Goal: Task Accomplishment & Management: Complete application form

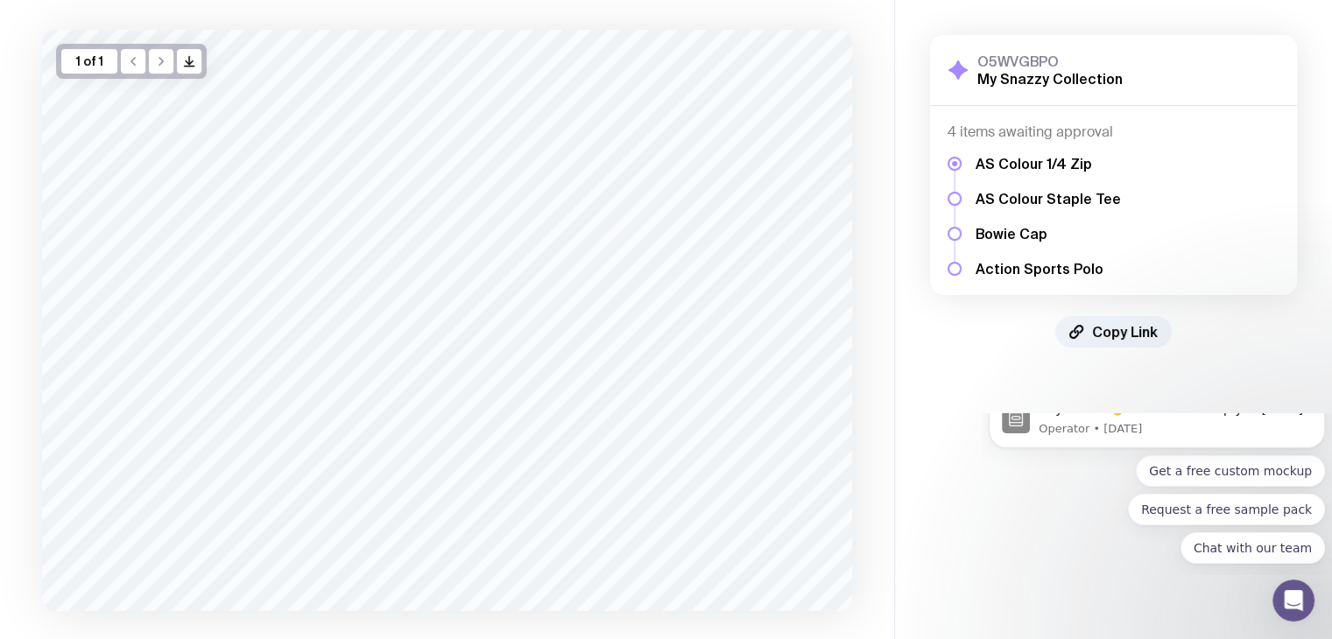
scroll to position [186, 0]
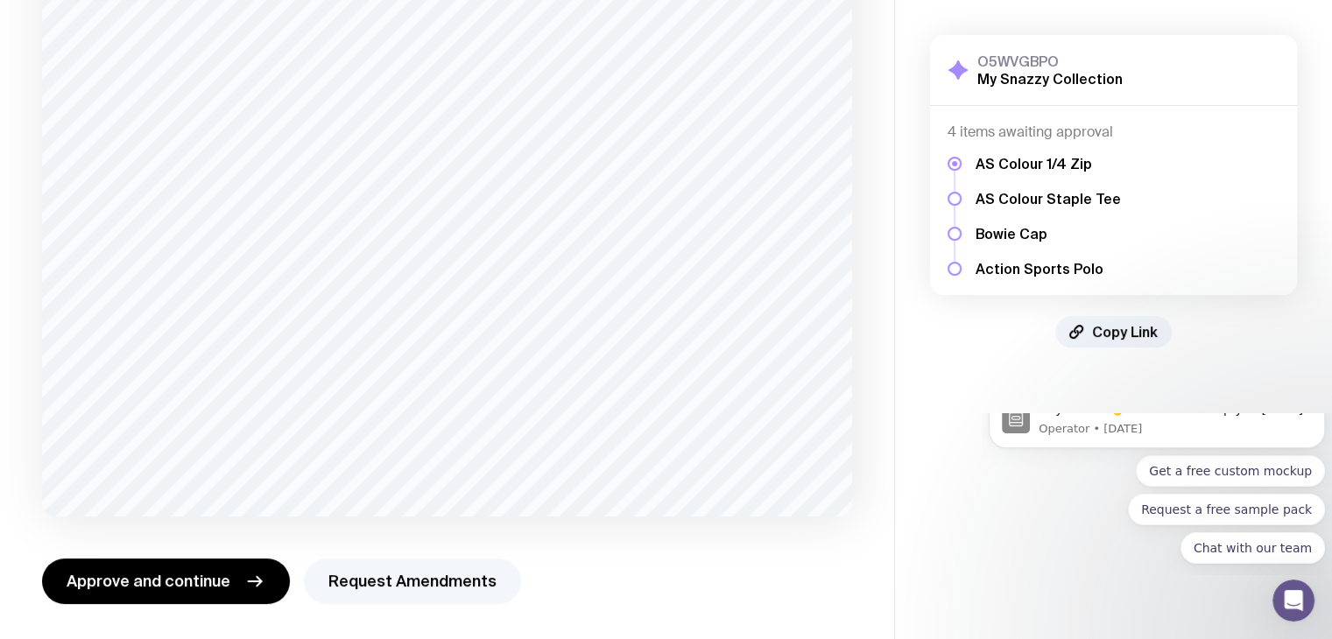
click at [413, 590] on button "Request Amendments" at bounding box center [412, 582] width 217 height 46
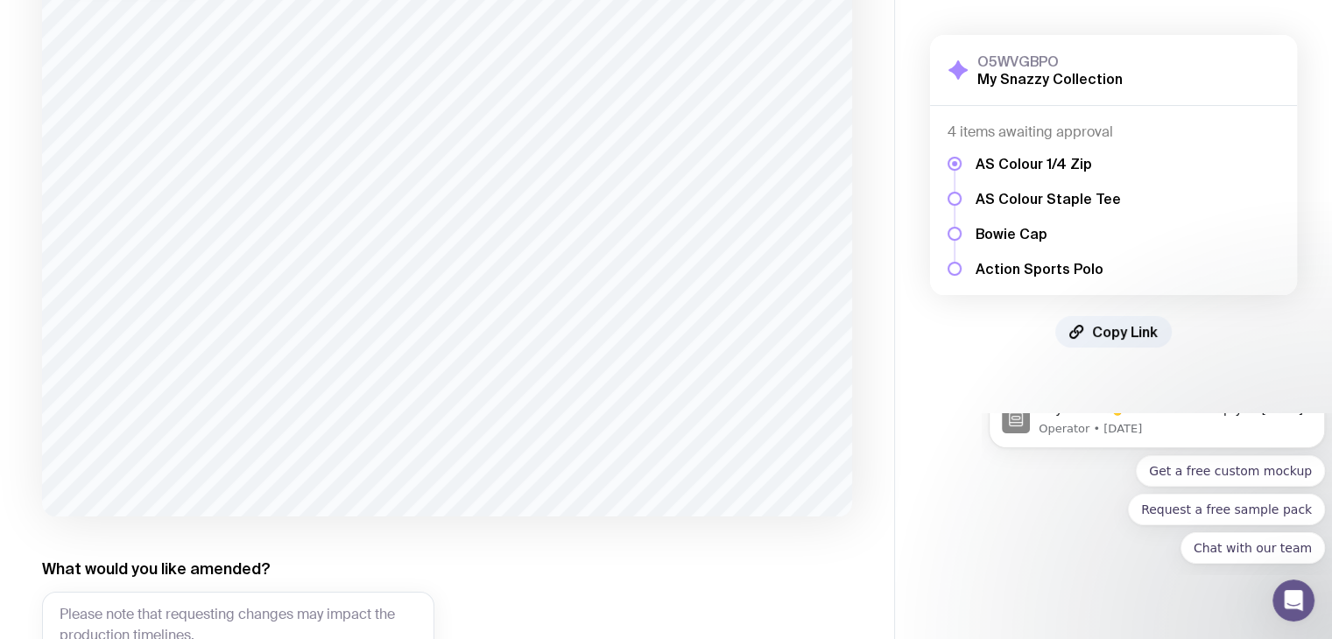
scroll to position [355, 0]
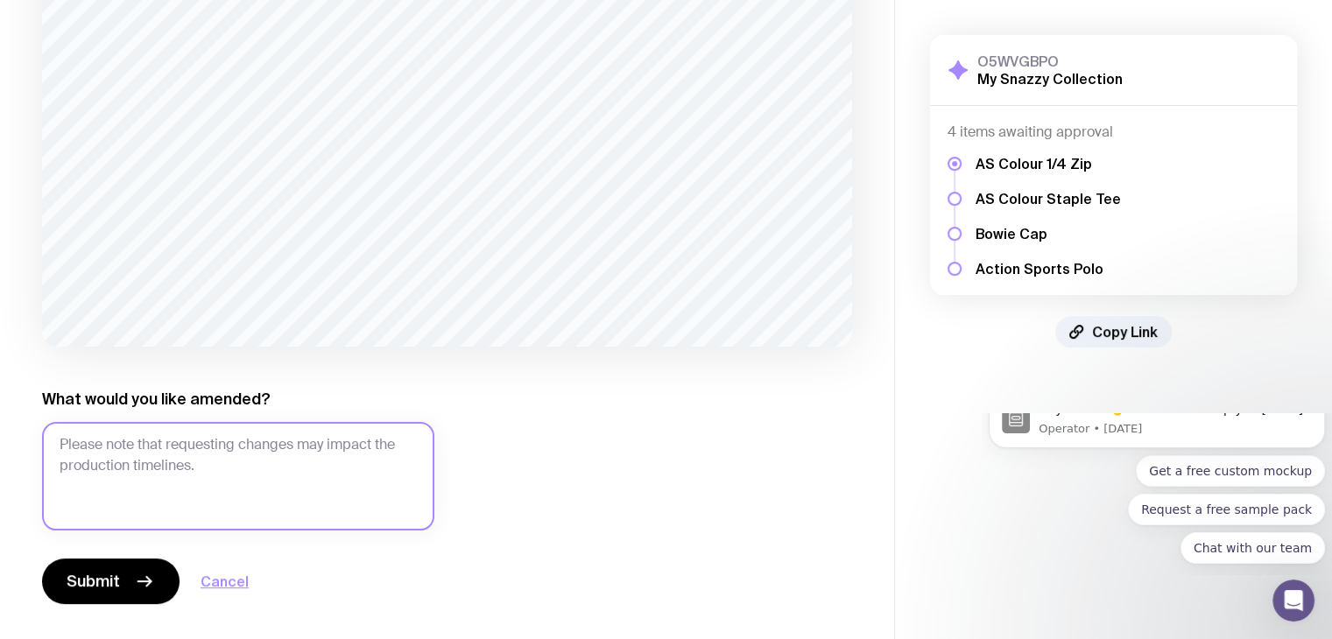
click at [243, 454] on textarea "What would you like amended?" at bounding box center [238, 476] width 392 height 109
type textarea "H"
click at [179, 443] on textarea "The code for the" at bounding box center [238, 476] width 392 height 109
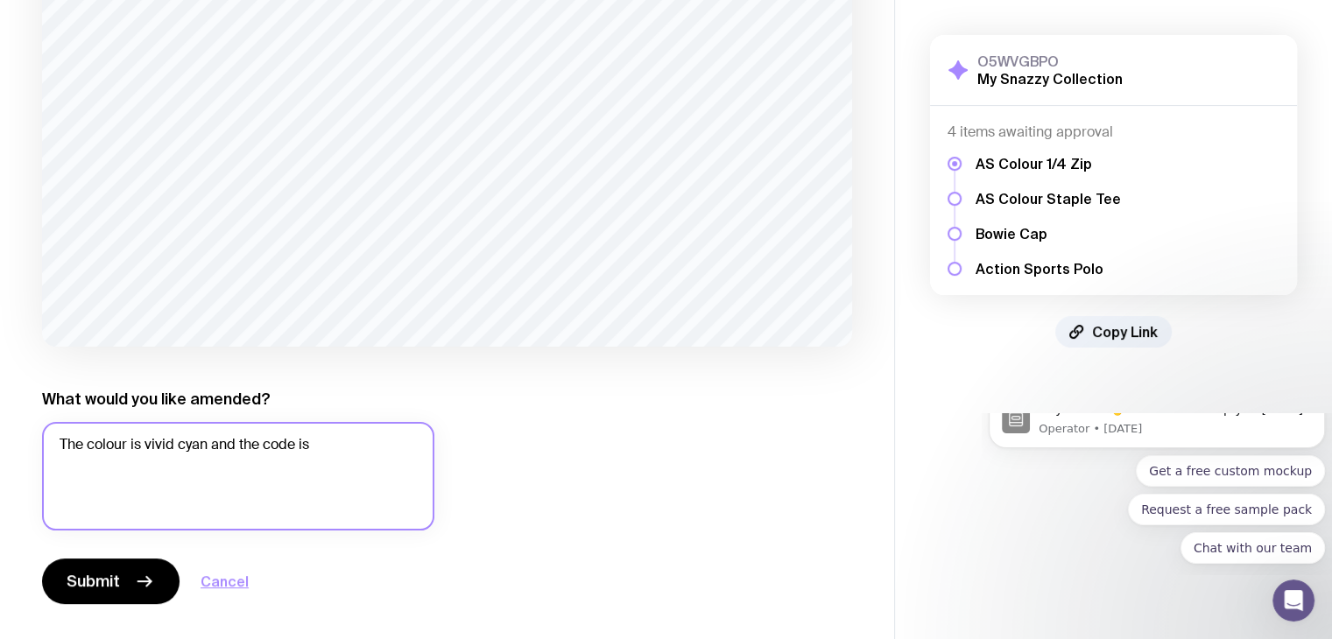
paste textarea "#00c2cb"
click at [360, 445] on textarea "The colour is vivid cyan and the code is #00c2cb. Are we able to get a closer m…" at bounding box center [238, 476] width 392 height 109
type textarea "The colour is vivid cyan and the code is #00c2cb. Are we able to get a closer m…"
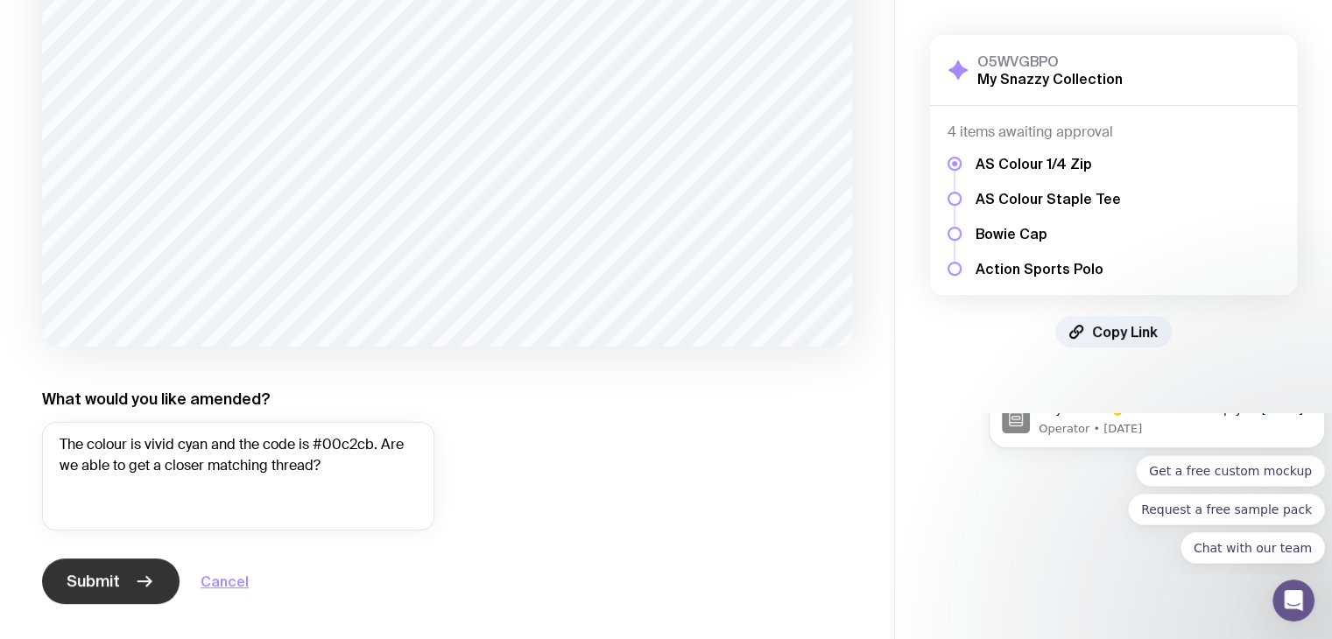
click at [111, 574] on span "Submit" at bounding box center [93, 581] width 53 height 21
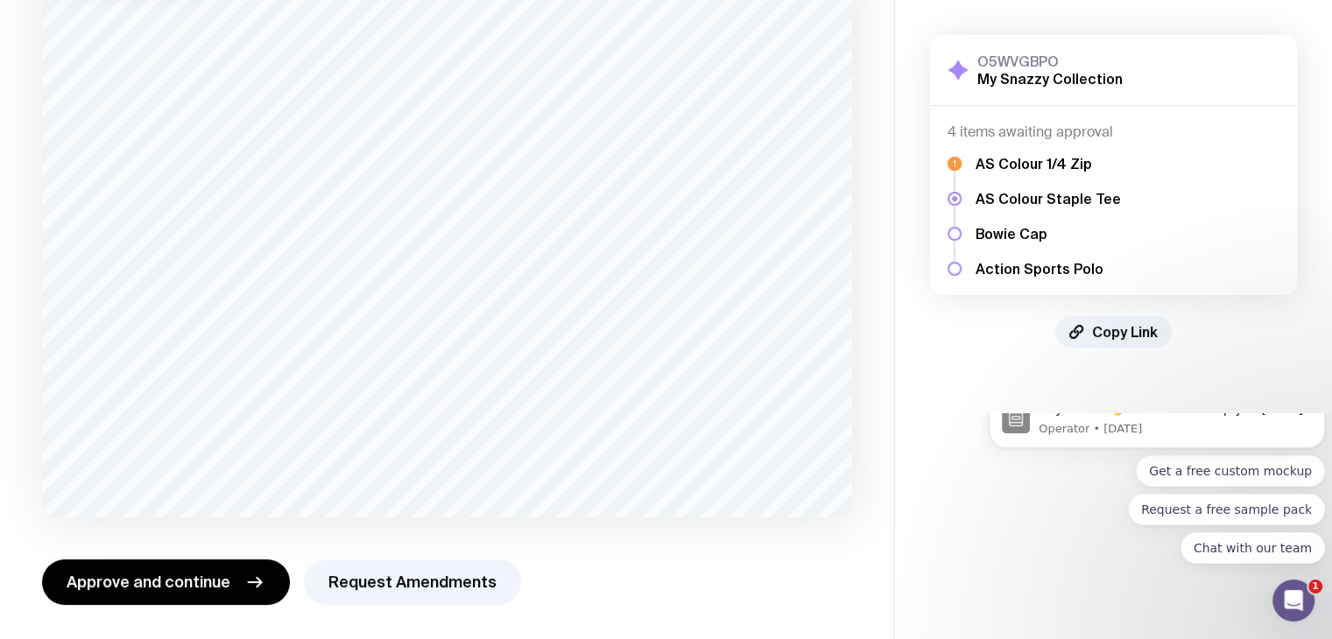
scroll to position [176, 0]
click at [364, 571] on button "Request Amendments" at bounding box center [412, 582] width 217 height 46
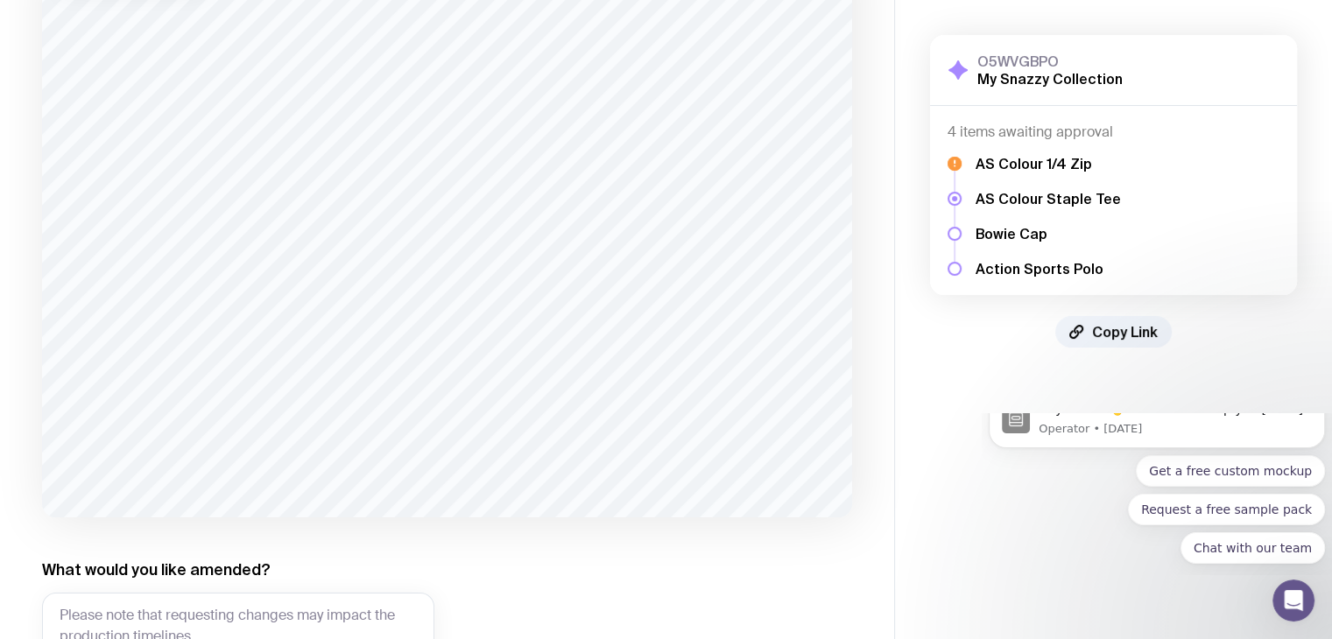
scroll to position [340, 0]
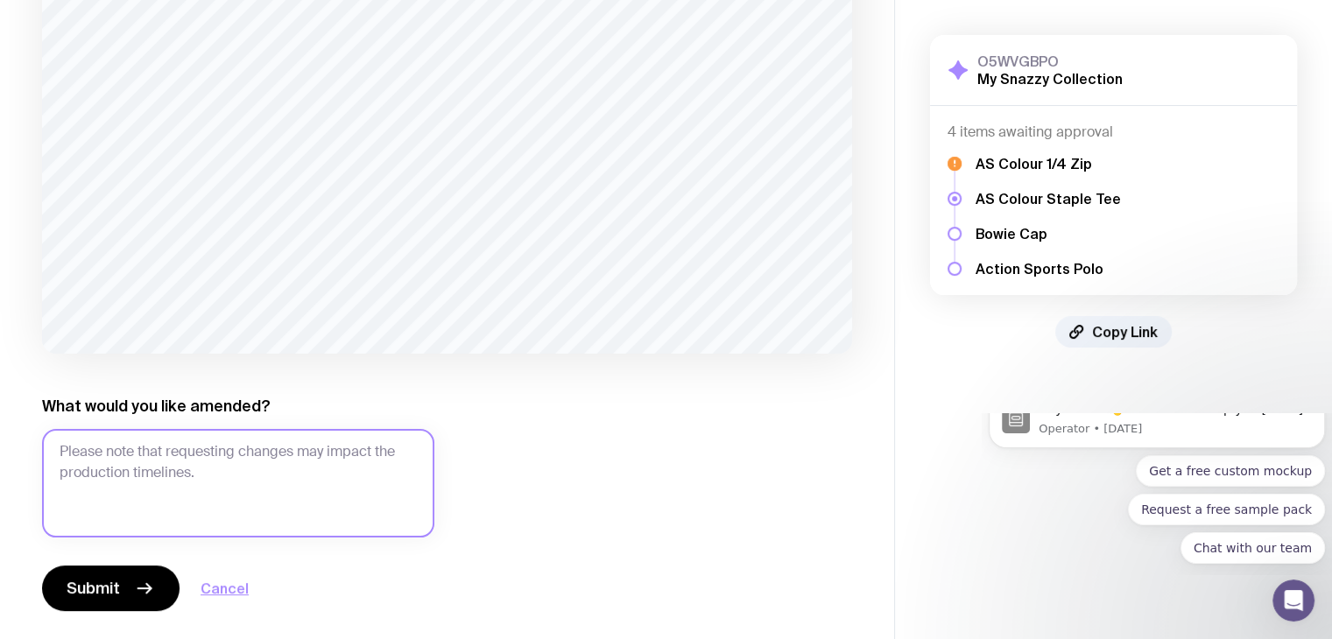
click at [220, 477] on textarea "What would you like amended?" at bounding box center [238, 483] width 392 height 109
paste textarea "The colour is vivid cyan and the code is #00c2cb. Are we able to get a closer m…"
click at [57, 448] on textarea "The colour is vivid cyan and the code is #00c2cb. Are we able to get a closer m…" at bounding box center [238, 483] width 392 height 109
click at [278, 470] on textarea "The colour is vivid cyan and the code is #00c2cb. Are we able to get a closer m…" at bounding box center [238, 483] width 392 height 109
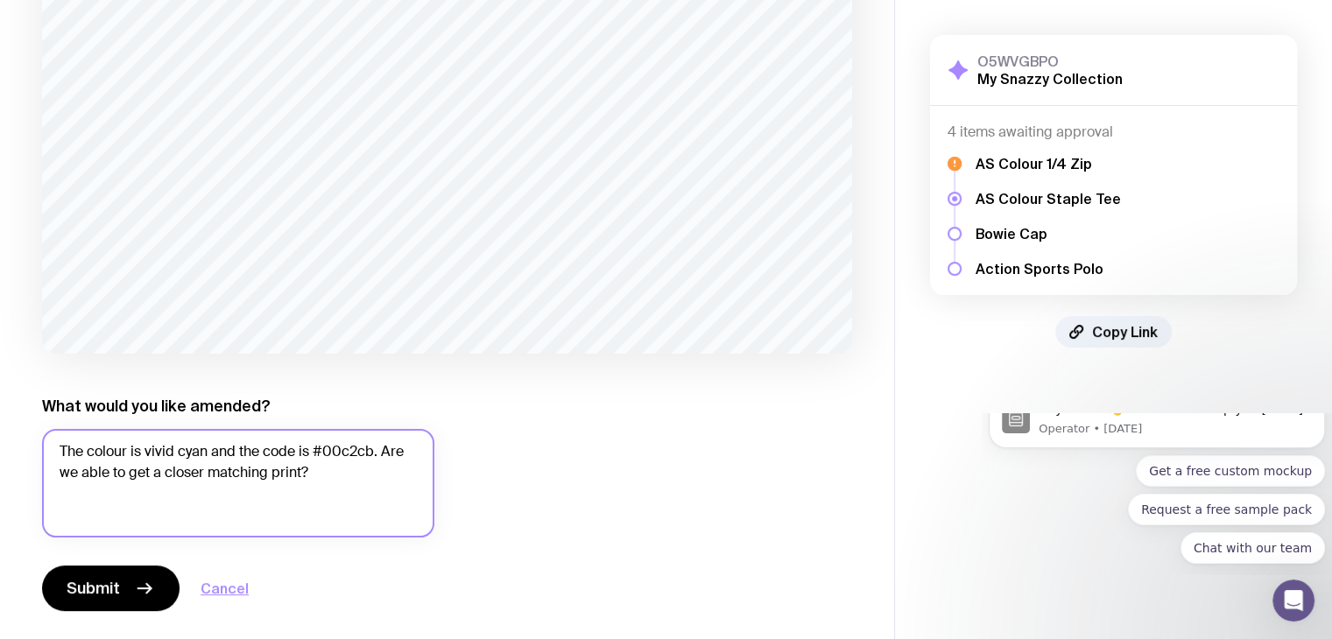
click at [354, 485] on textarea "The colour is vivid cyan and the code is #00c2cb. Are we able to get a closer m…" at bounding box center [238, 483] width 392 height 109
type textarea "The colour is vivid cyan and the code is #00c2cb. Are we able to get a closer m…"
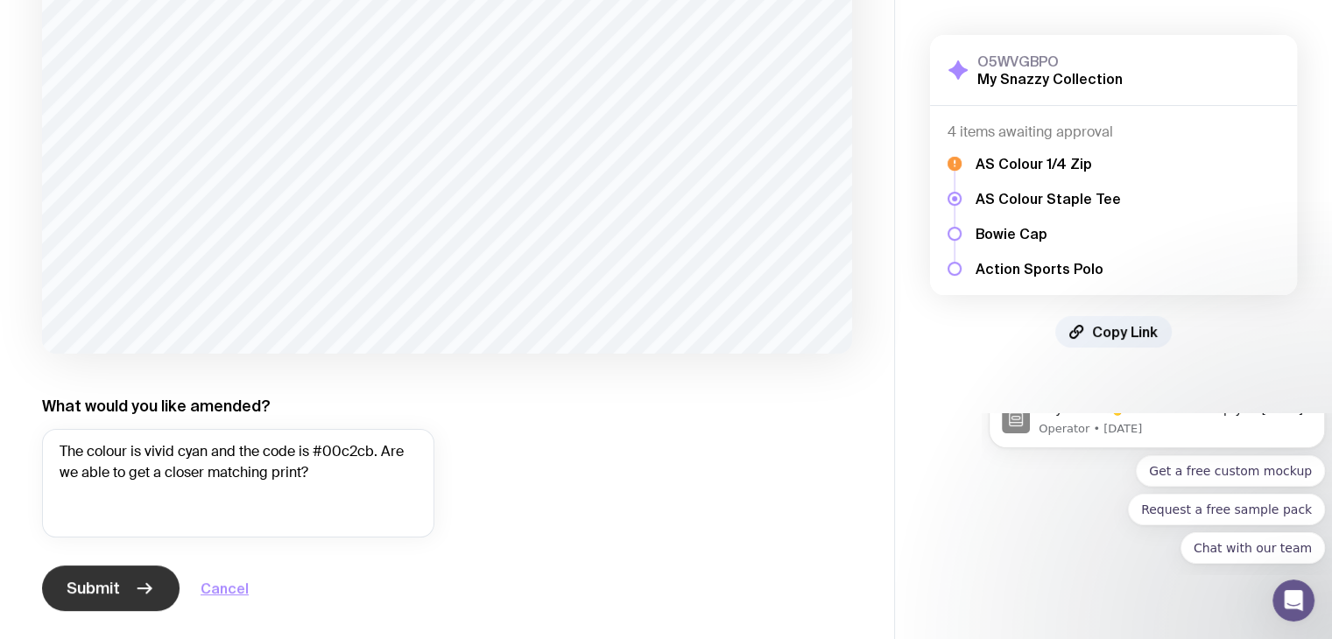
click at [90, 578] on span "Submit" at bounding box center [93, 588] width 53 height 21
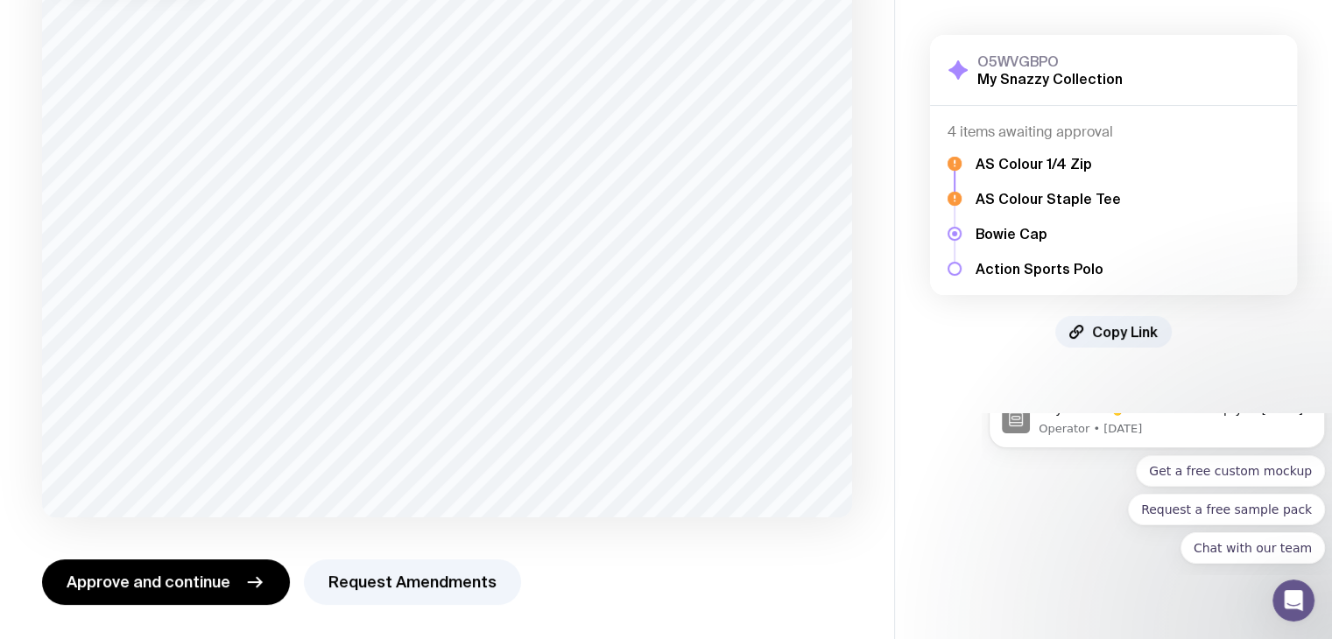
scroll to position [177, 0]
click at [376, 575] on button "Request Amendments" at bounding box center [412, 582] width 217 height 46
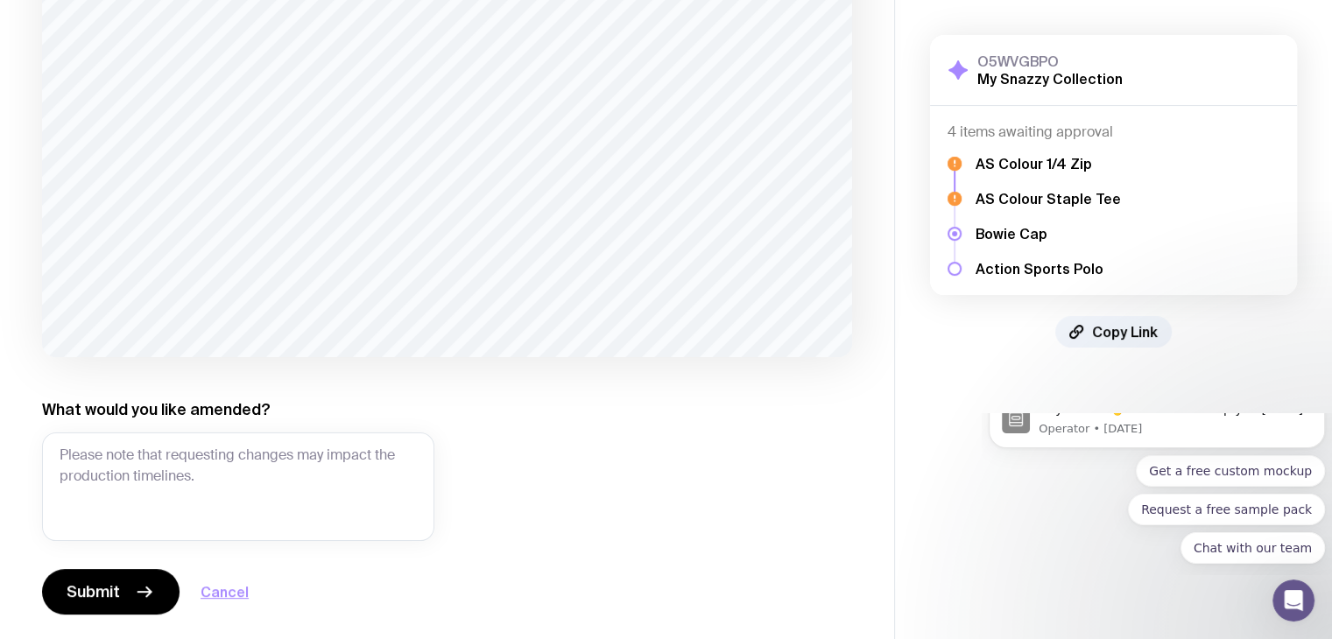
scroll to position [341, 0]
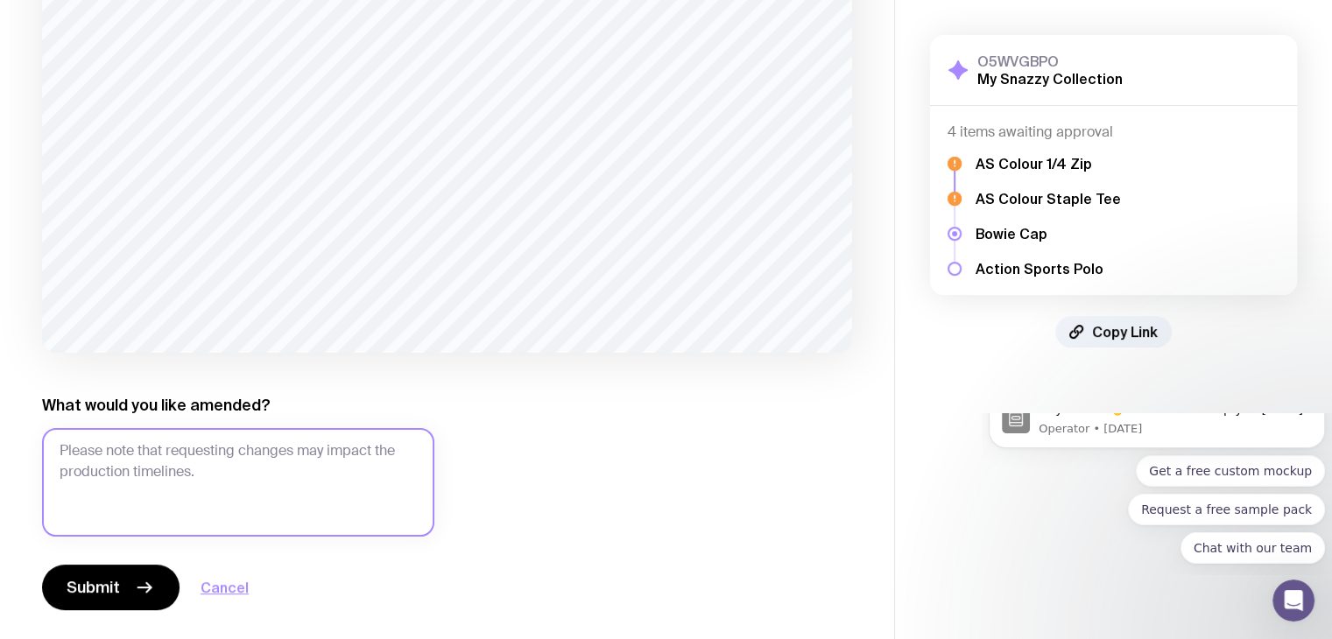
click at [229, 477] on textarea "What would you like amended?" at bounding box center [238, 482] width 392 height 109
paste textarea "The colour is vivid cyan and the code is #00c2cb. Are we able to get a closer m…"
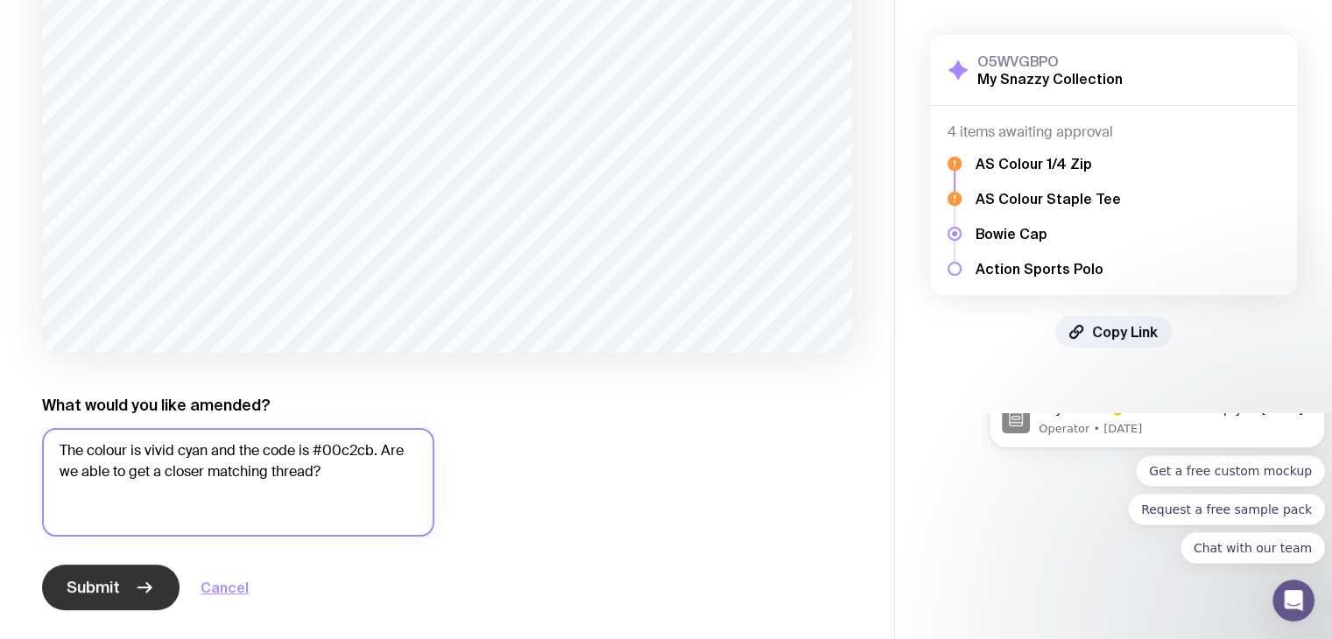
type textarea "The colour is vivid cyan and the code is #00c2cb. Are we able to get a closer m…"
click at [105, 579] on span "Submit" at bounding box center [93, 587] width 53 height 21
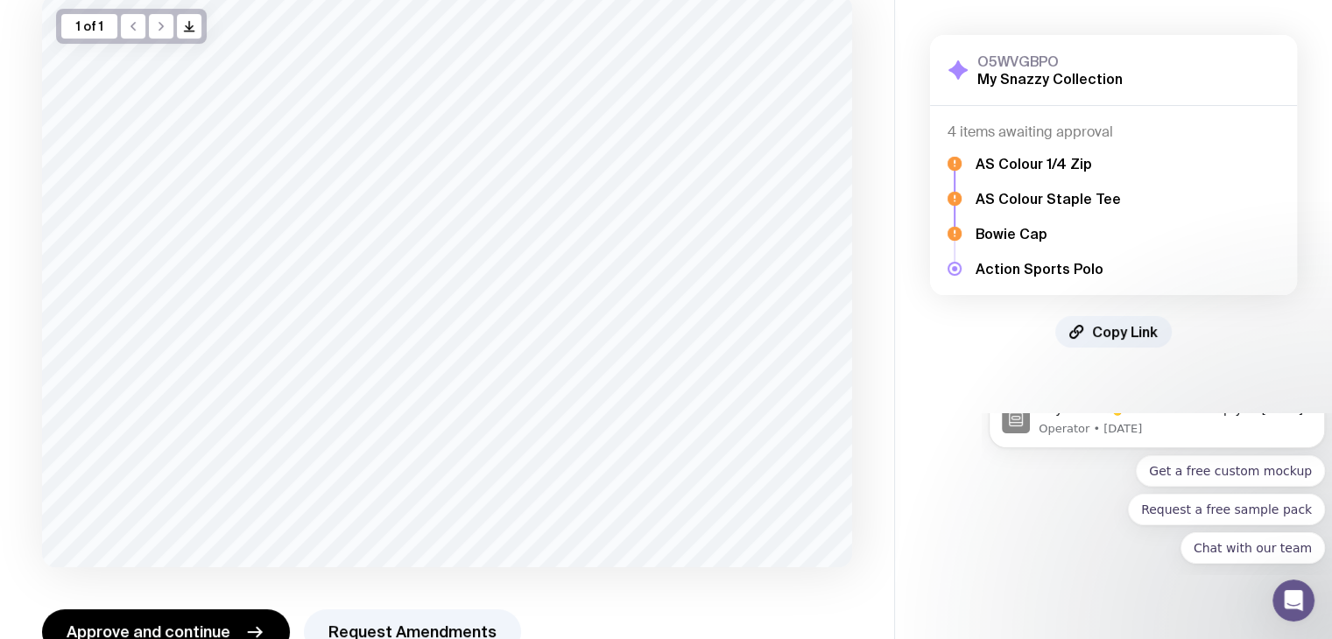
scroll to position [153, 0]
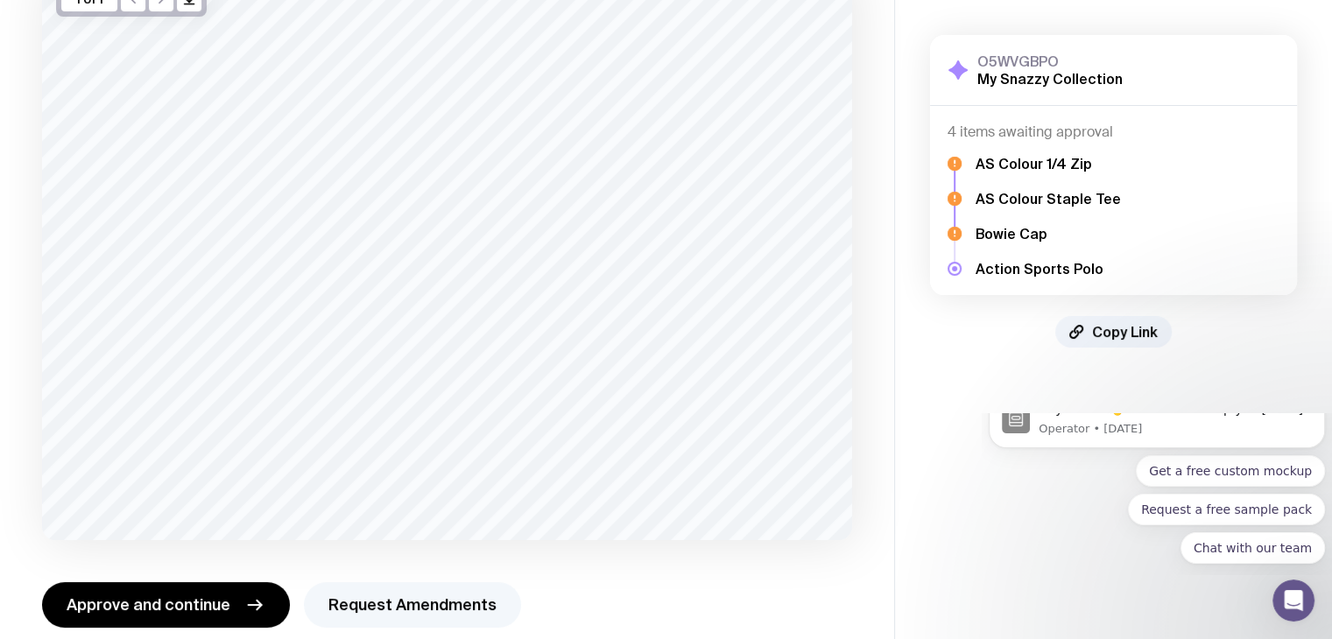
click at [387, 593] on button "Request Amendments" at bounding box center [412, 605] width 217 height 46
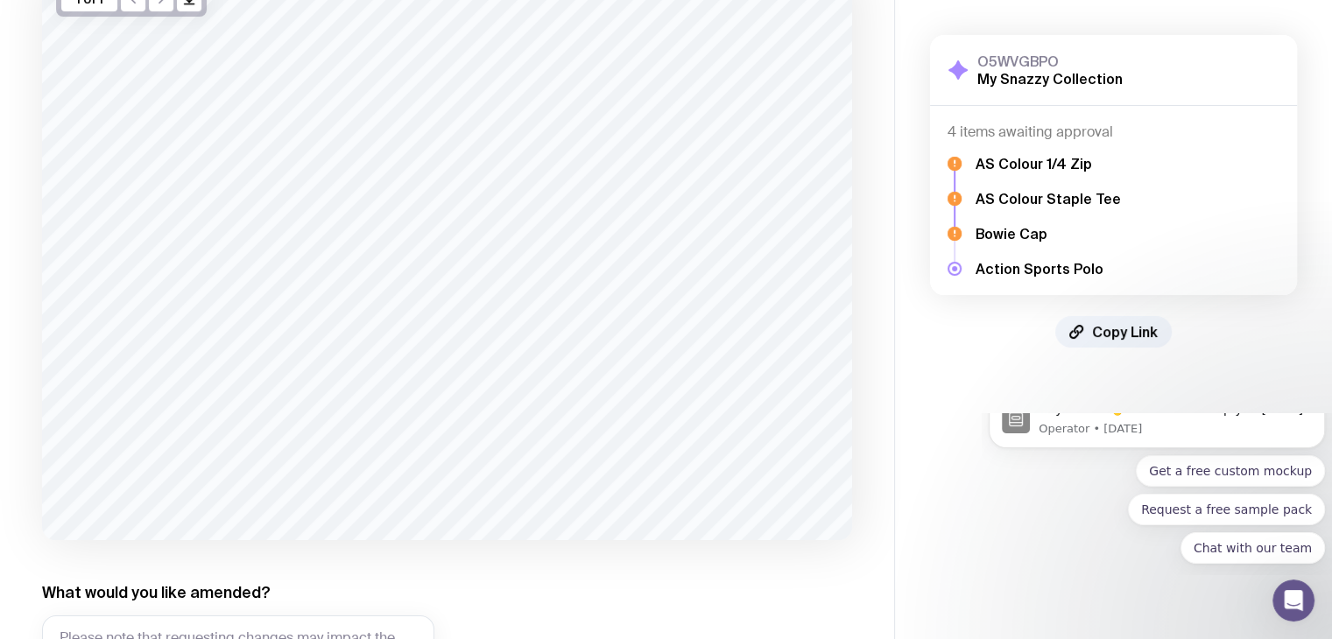
scroll to position [303, 0]
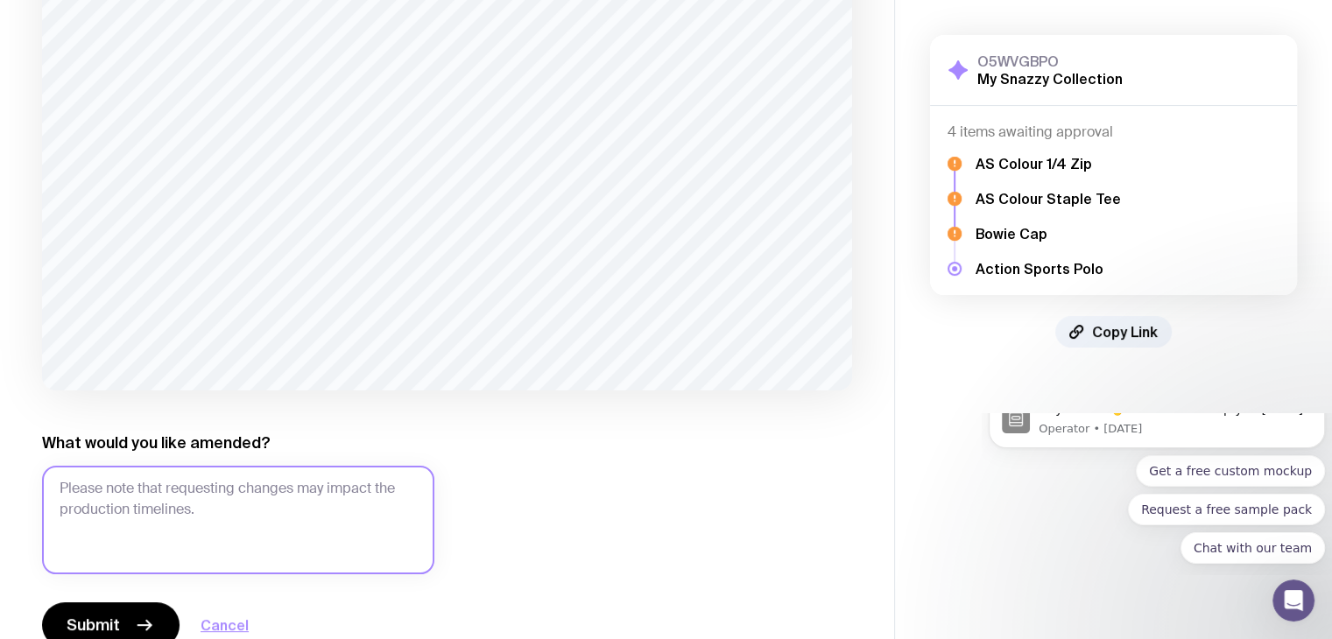
click at [259, 484] on textarea "What would you like amended?" at bounding box center [238, 520] width 392 height 109
paste textarea "The colour is vivid cyan and the code is #00c2cb. Are we able to get a closer m…"
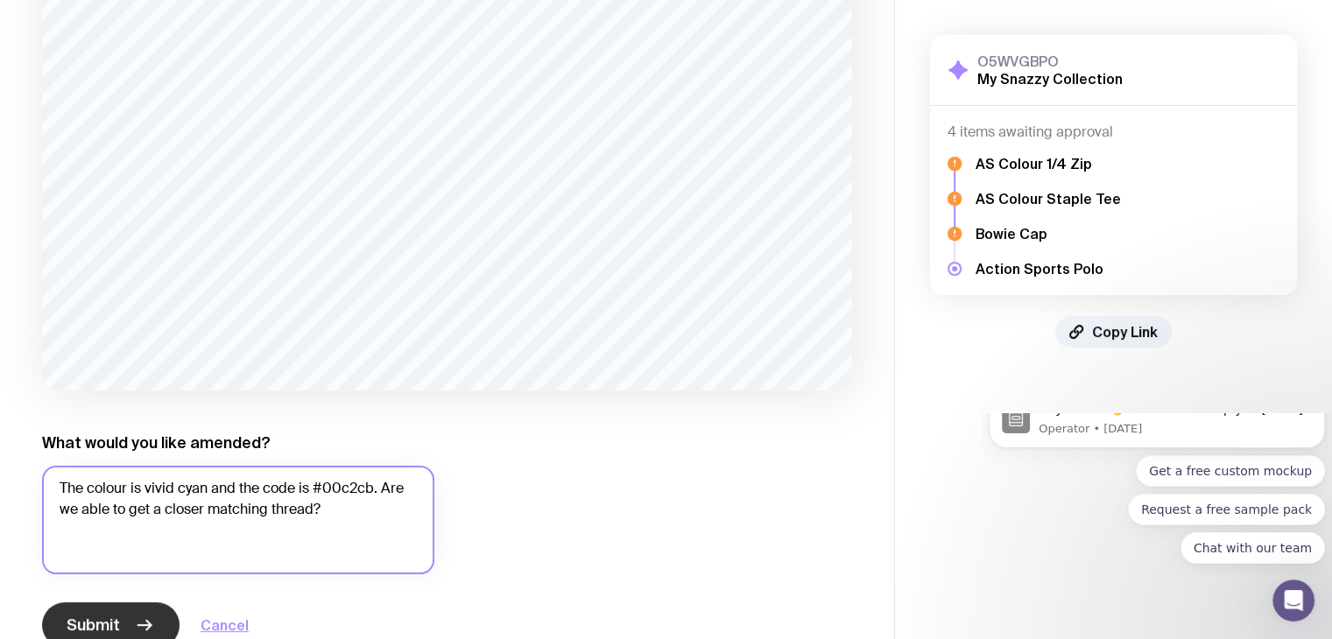
type textarea "The colour is vivid cyan and the code is #00c2cb. Are we able to get a closer m…"
click at [95, 615] on span "Submit" at bounding box center [93, 625] width 53 height 21
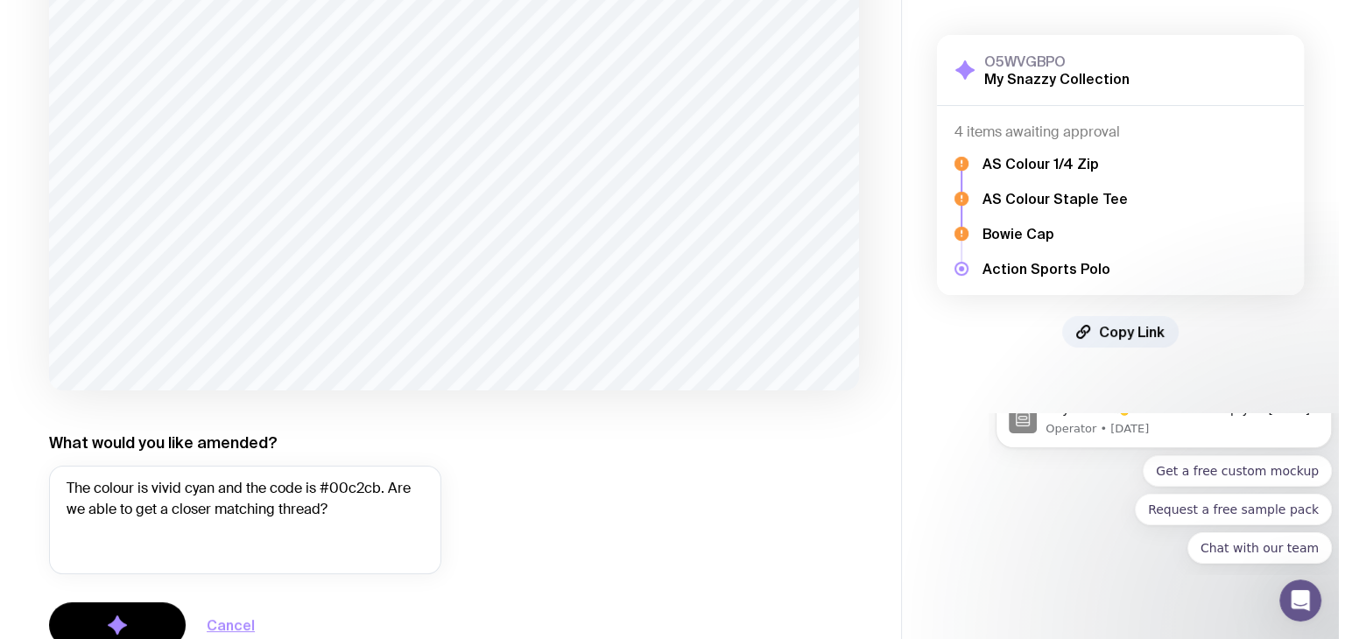
scroll to position [0, 0]
